Goal: Find specific page/section: Find specific page/section

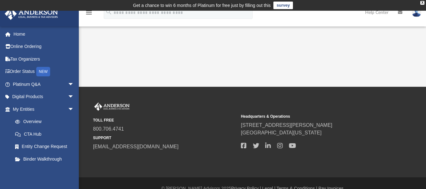
click at [295, 78] on div "App philipjensen22@gmail.com Sign Out philipjensen22@gmail.com Home Online Orde…" at bounding box center [213, 49] width 426 height 76
click at [31, 62] on link "Tax Organizers" at bounding box center [43, 59] width 79 height 13
click at [27, 61] on link "Tax Organizers" at bounding box center [43, 59] width 79 height 13
click at [24, 33] on link "Home" at bounding box center [43, 34] width 79 height 13
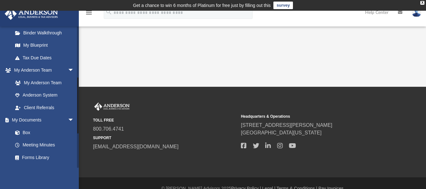
scroll to position [188, 0]
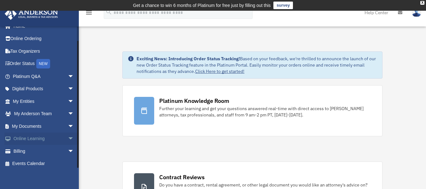
scroll to position [11, 0]
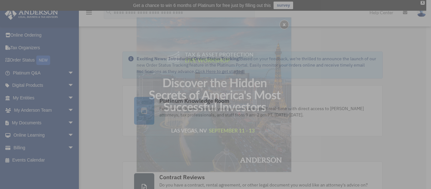
click at [59, 123] on div "x" at bounding box center [215, 94] width 431 height 189
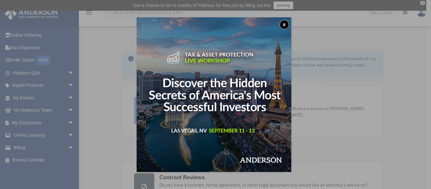
click at [286, 26] on button "x" at bounding box center [284, 24] width 9 height 9
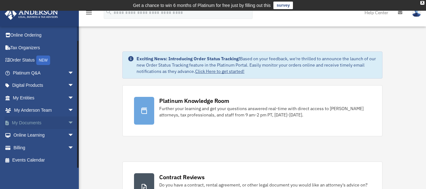
click at [32, 125] on link "My Documents arrow_drop_down" at bounding box center [43, 122] width 79 height 13
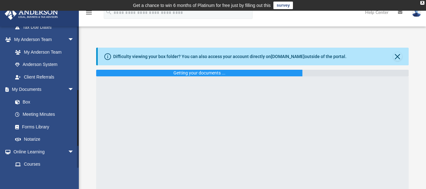
scroll to position [158, 0]
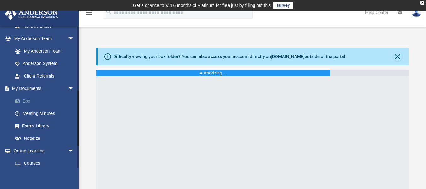
click at [39, 102] on link "Box" at bounding box center [46, 101] width 75 height 13
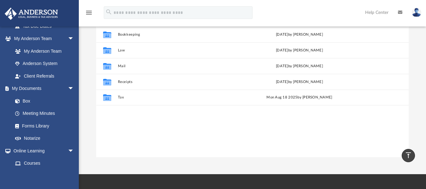
scroll to position [63, 0]
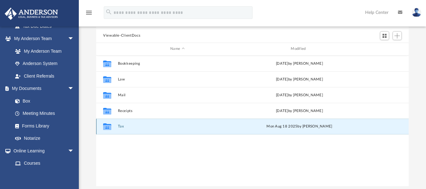
click at [120, 128] on button "Tax" at bounding box center [177, 126] width 119 height 4
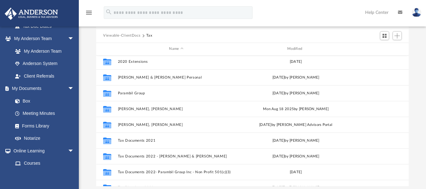
scroll to position [27, 0]
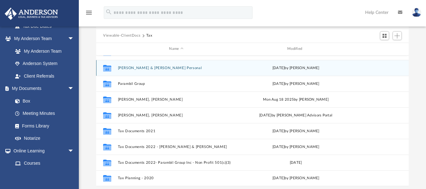
click at [149, 69] on button "[PERSON_NAME] & [PERSON_NAME] Personal" at bounding box center [176, 68] width 117 height 4
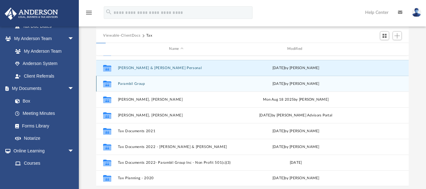
scroll to position [0, 0]
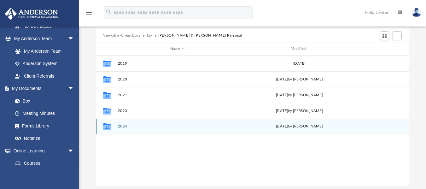
click at [124, 125] on button "2024" at bounding box center [177, 126] width 119 height 4
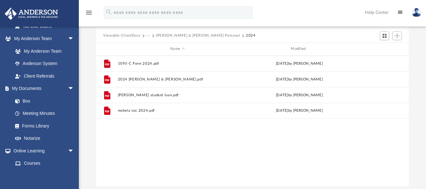
click at [133, 37] on button "Viewable-ClientDocs" at bounding box center [121, 36] width 37 height 6
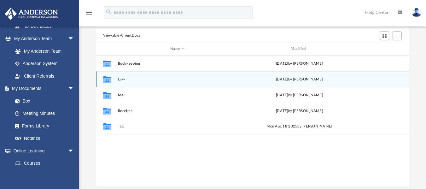
click at [118, 79] on button "Law" at bounding box center [177, 79] width 119 height 4
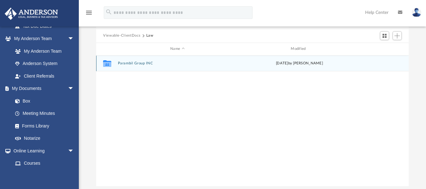
click at [149, 64] on button "Parambil Group INC" at bounding box center [177, 63] width 119 height 4
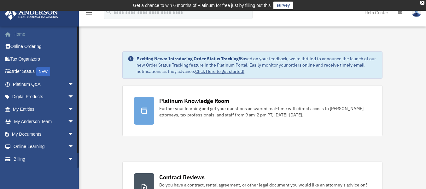
click at [22, 33] on link "Home" at bounding box center [43, 34] width 79 height 13
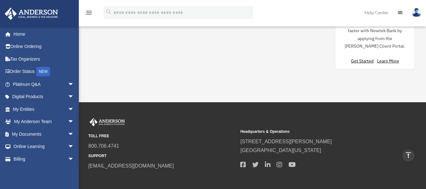
scroll to position [705, 0]
